Goal: Task Accomplishment & Management: Complete application form

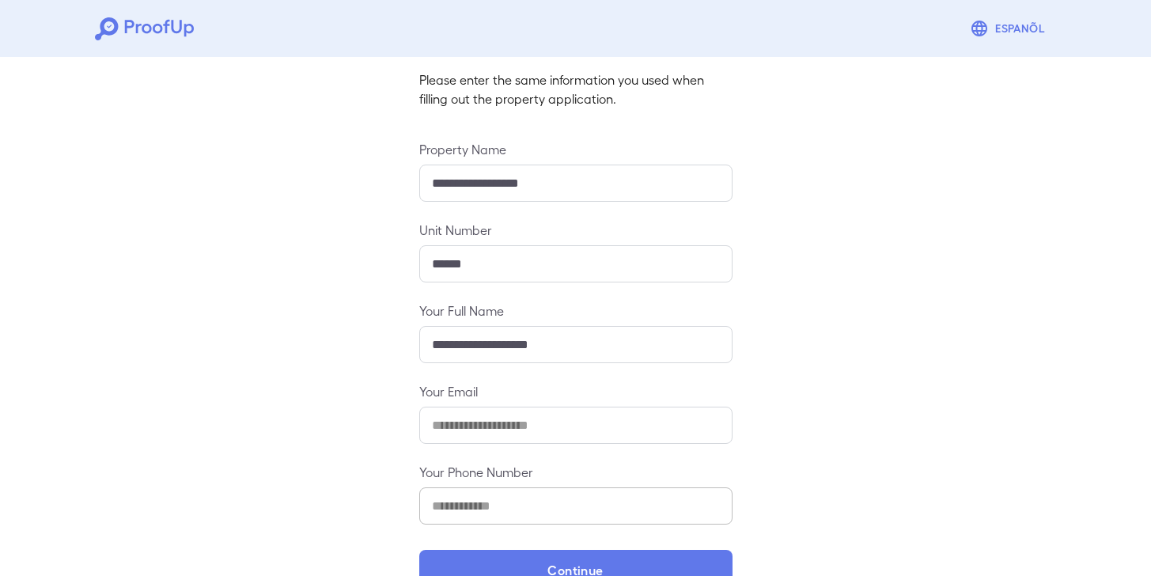
scroll to position [141, 0]
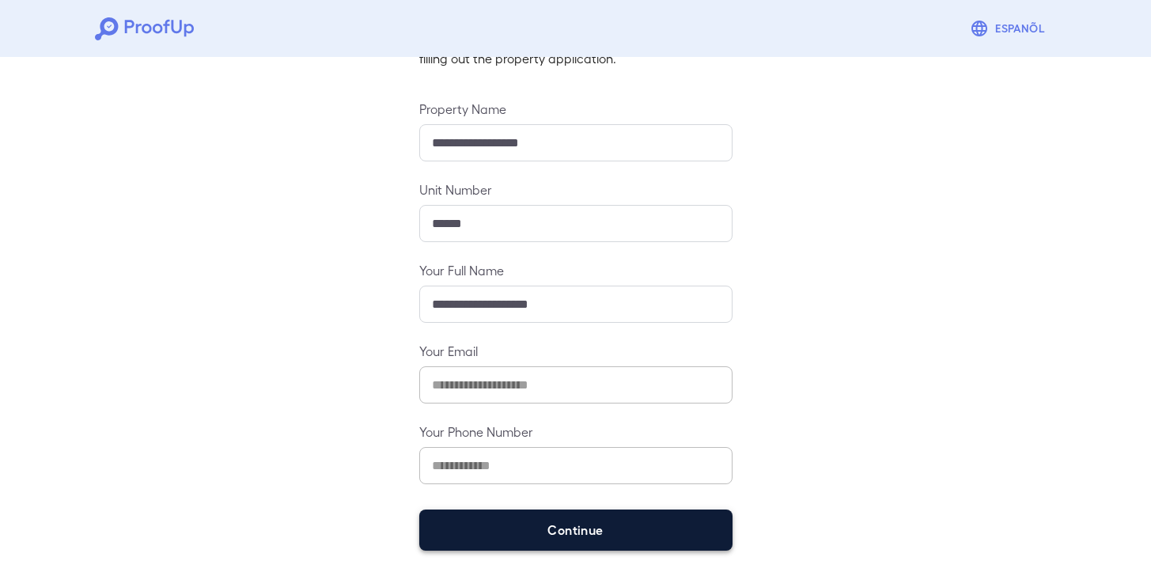
click at [615, 537] on button "Continue" at bounding box center [575, 529] width 313 height 41
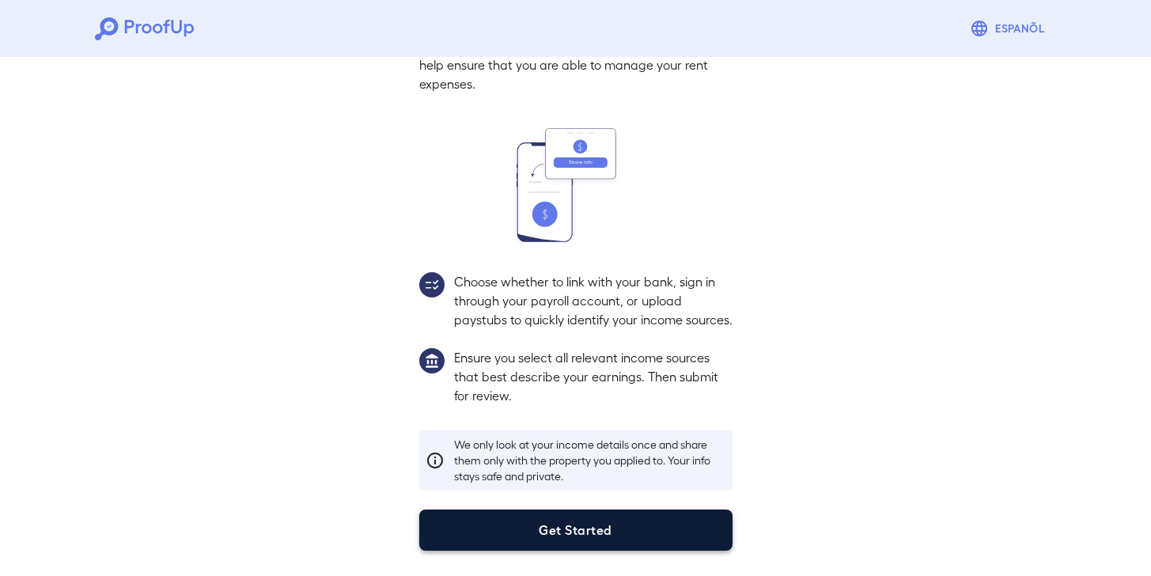
click at [619, 529] on button "Get Started" at bounding box center [575, 529] width 313 height 41
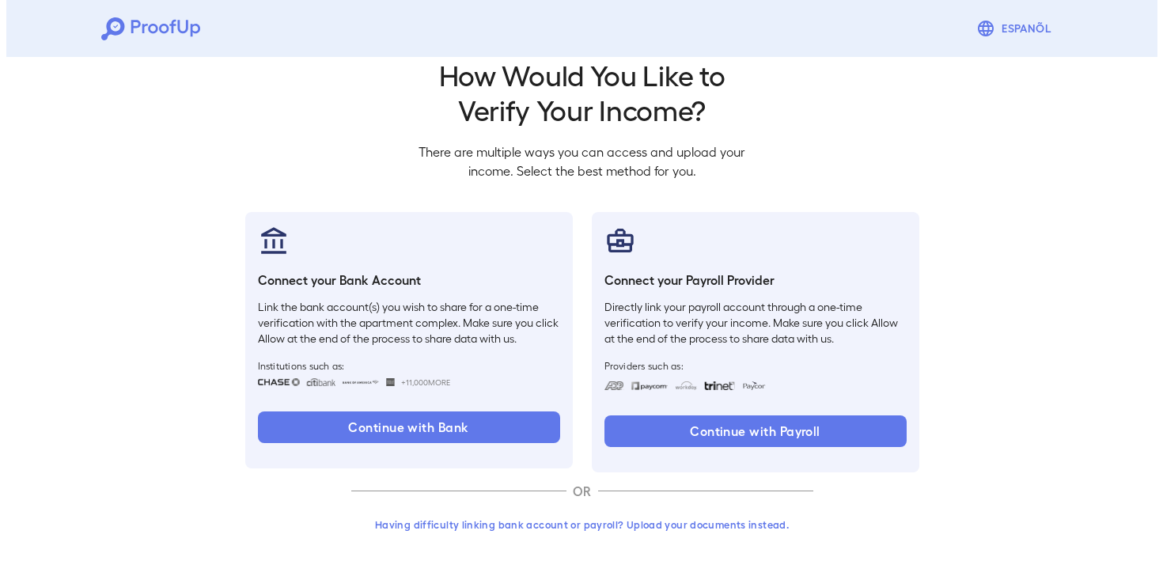
scroll to position [28, 0]
click at [527, 526] on button "Having difficulty linking bank account or payroll? Upload your documents instea…" at bounding box center [576, 524] width 462 height 28
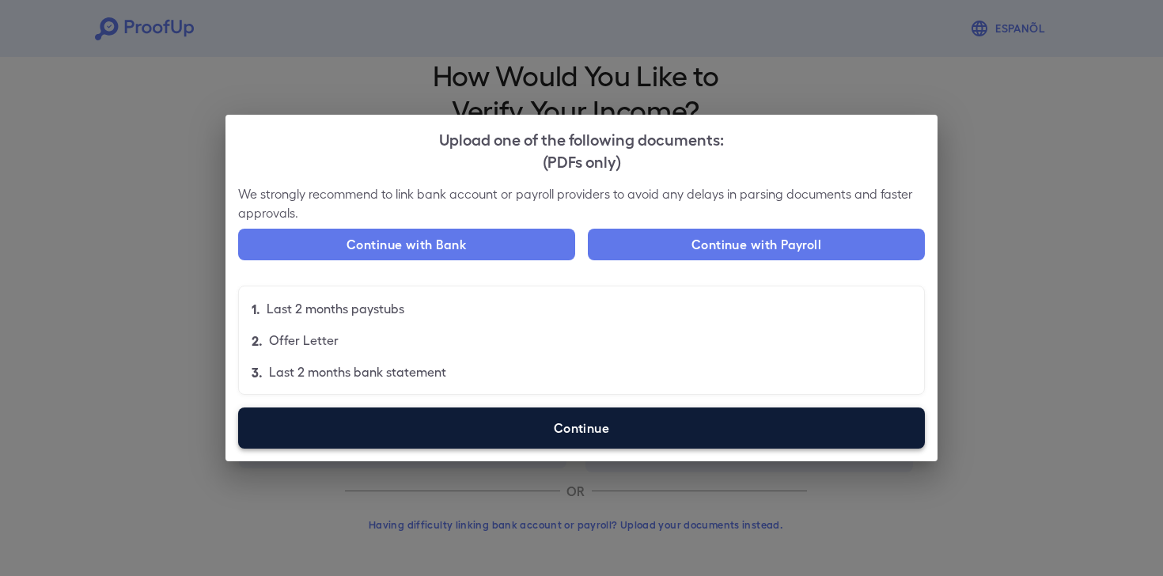
click at [607, 437] on label "Continue" at bounding box center [581, 427] width 687 height 41
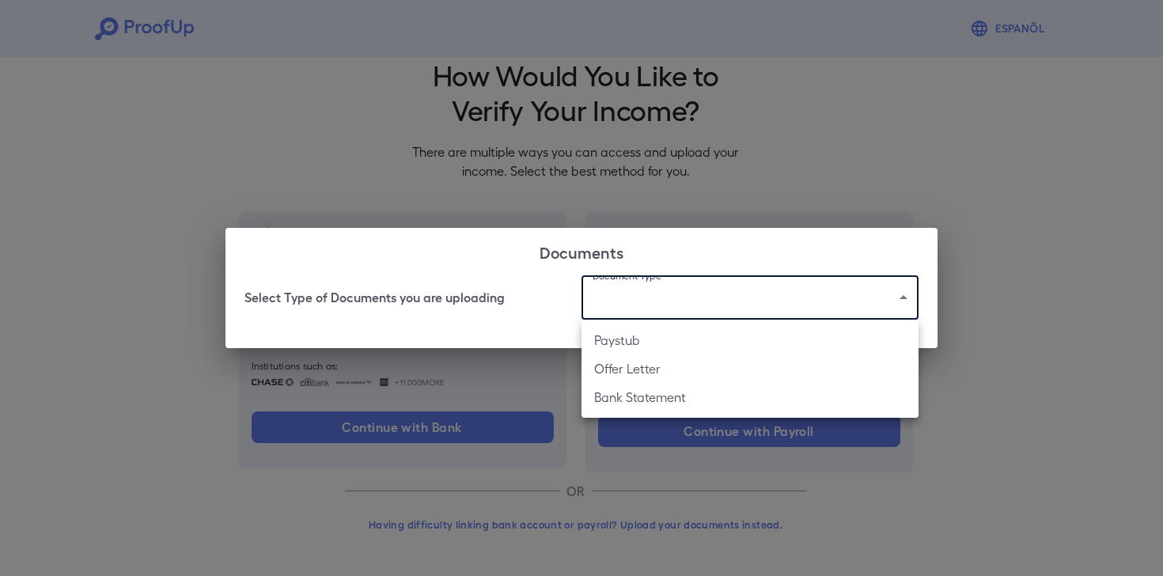
click at [816, 303] on body "Espanõl Go back How Would You Like to Verify Your Income? There are multiple wa…" at bounding box center [581, 274] width 1163 height 604
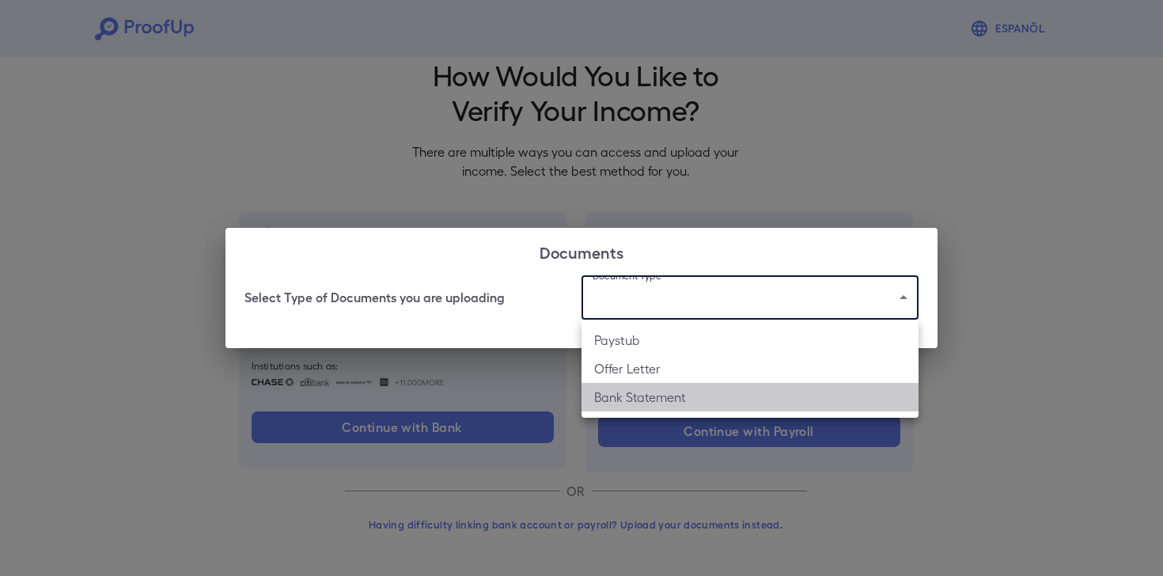
click at [646, 407] on li "Bank Statement" at bounding box center [749, 397] width 337 height 28
type input "**********"
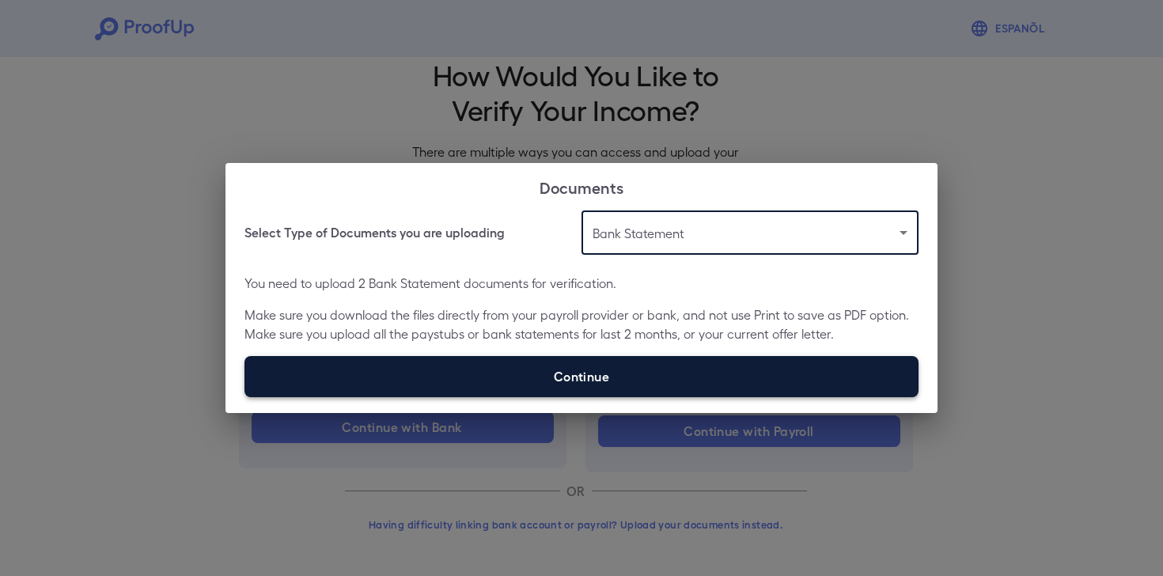
click at [523, 365] on label "Continue" at bounding box center [581, 376] width 674 height 41
click at [245, 396] on input "Continue" at bounding box center [244, 396] width 1 height 1
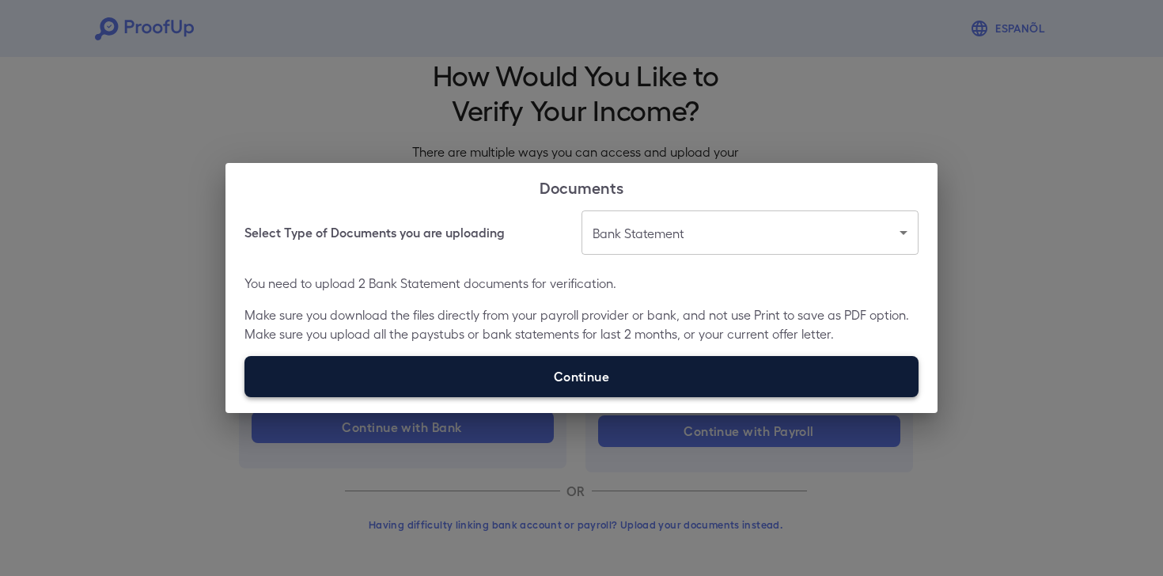
type input "**********"
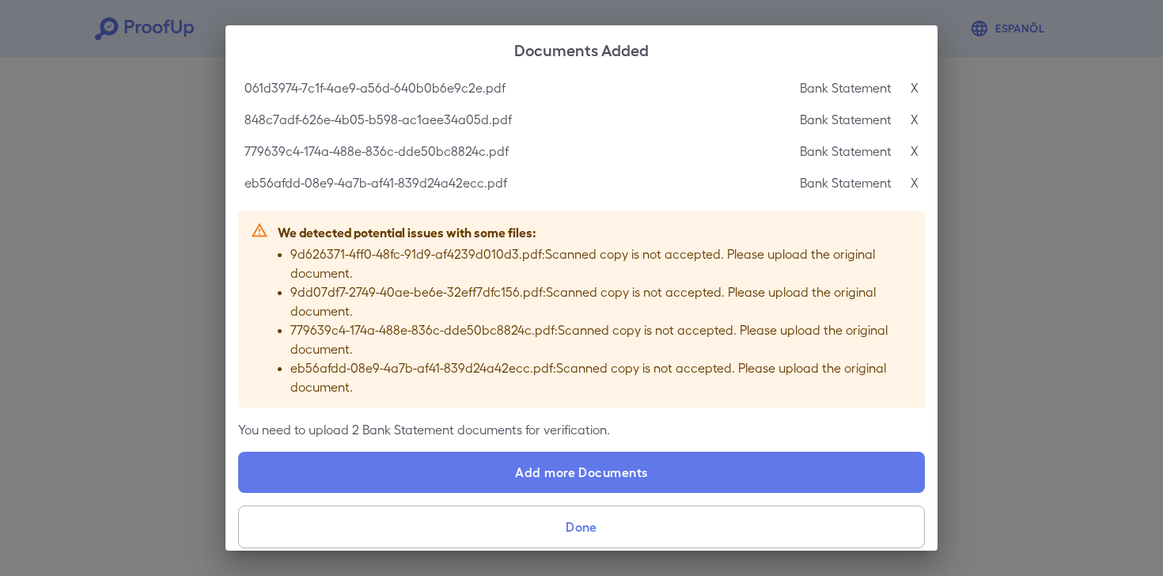
scroll to position [106, 0]
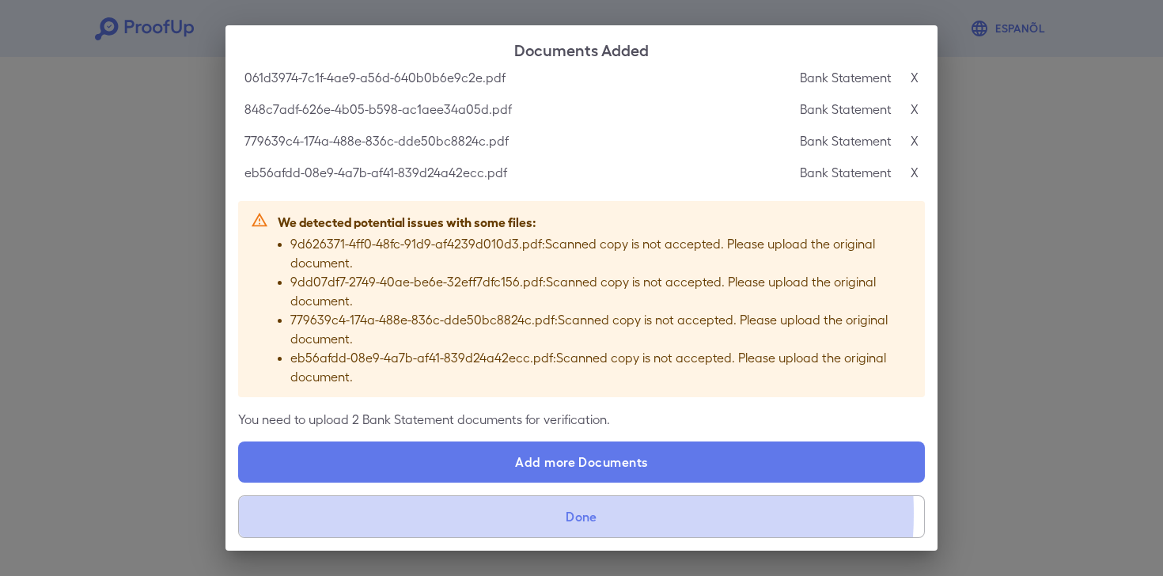
click at [555, 513] on button "Done" at bounding box center [581, 516] width 687 height 43
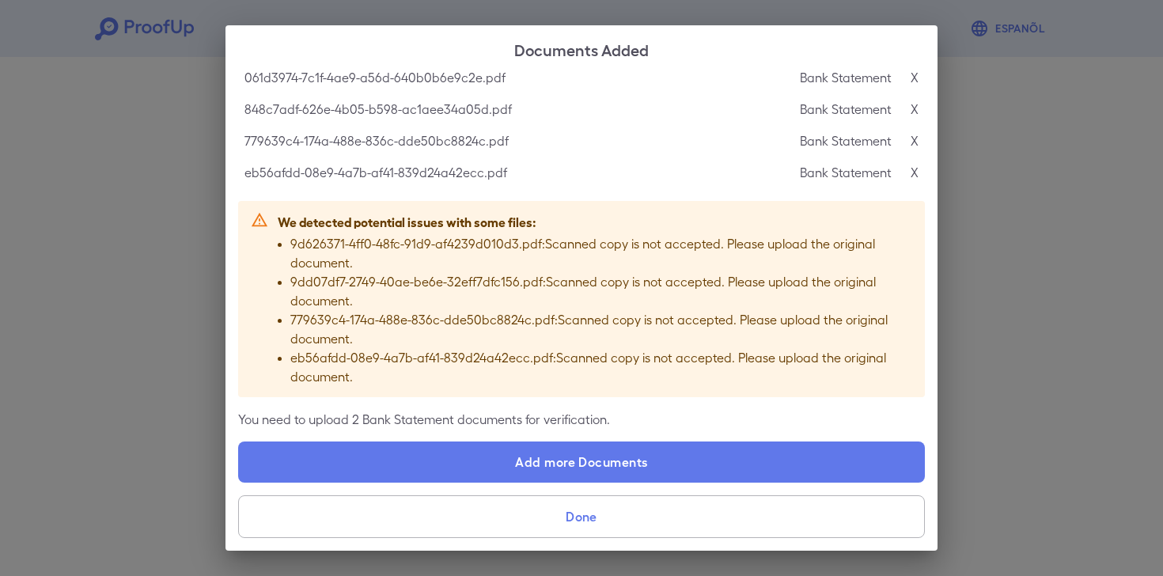
scroll to position [0, 0]
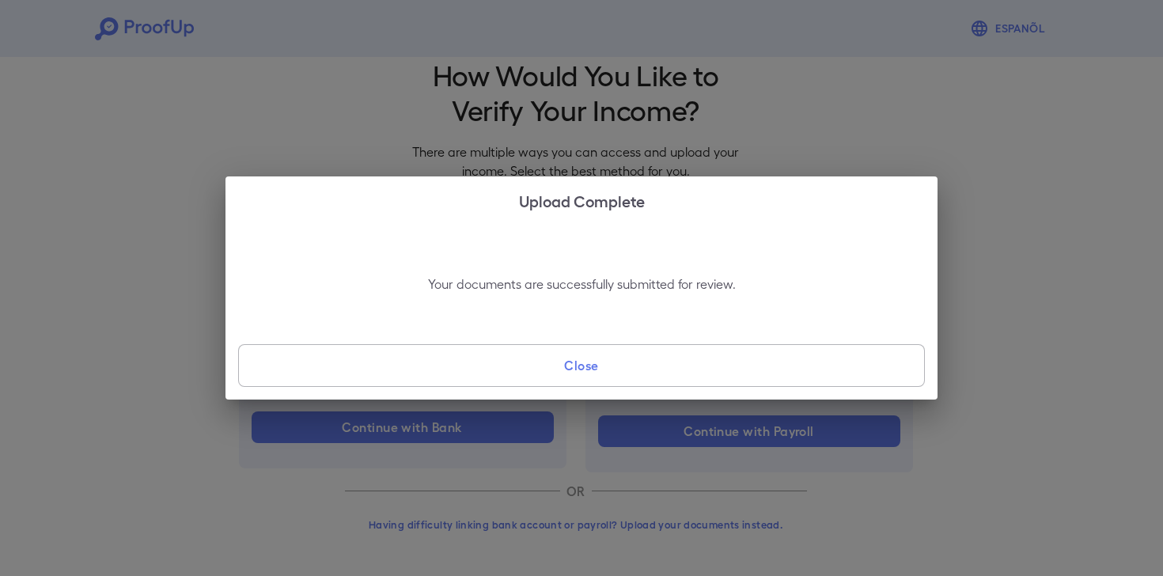
click at [638, 366] on button "Close" at bounding box center [581, 365] width 687 height 43
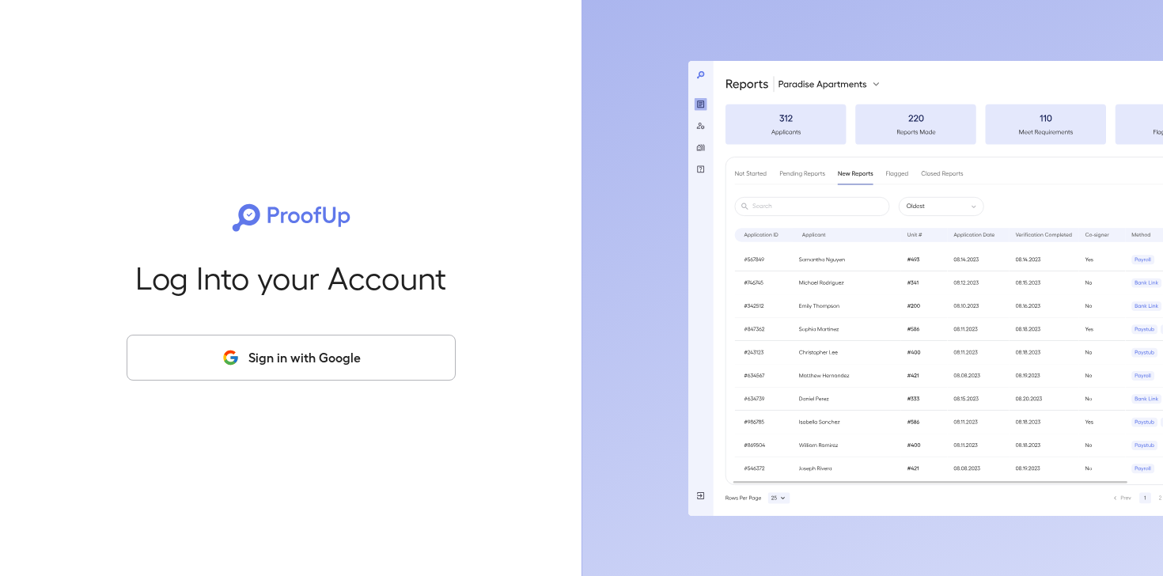
click at [316, 369] on button "Sign in with Google" at bounding box center [291, 358] width 329 height 46
